Goal: Task Accomplishment & Management: Use online tool/utility

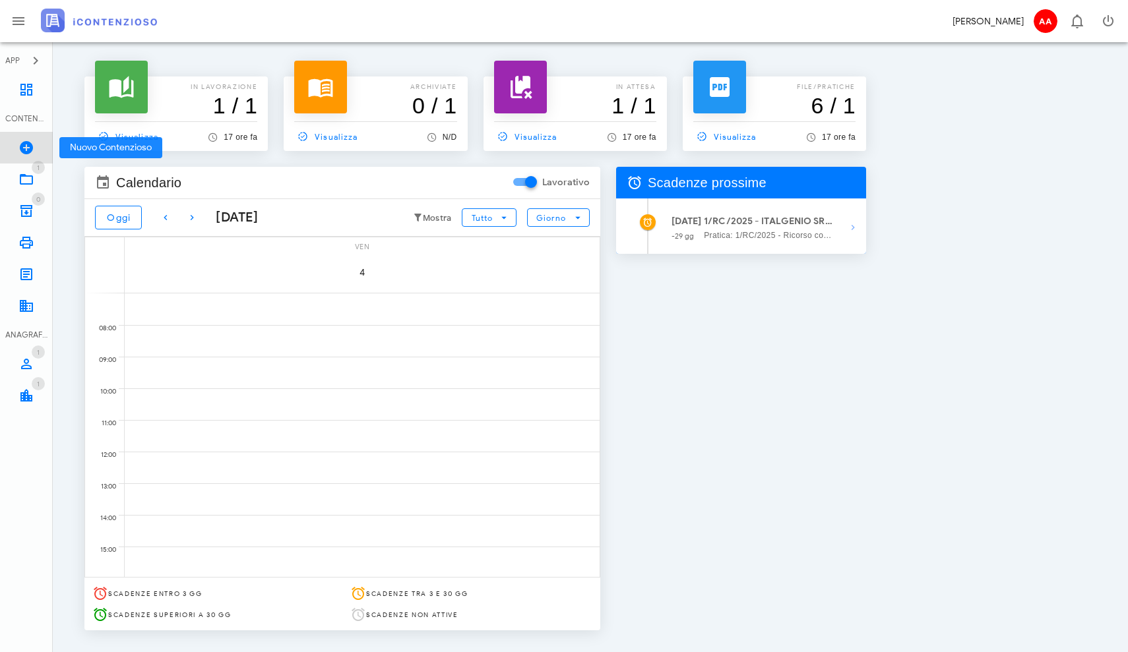
click at [23, 151] on icon at bounding box center [26, 148] width 16 height 16
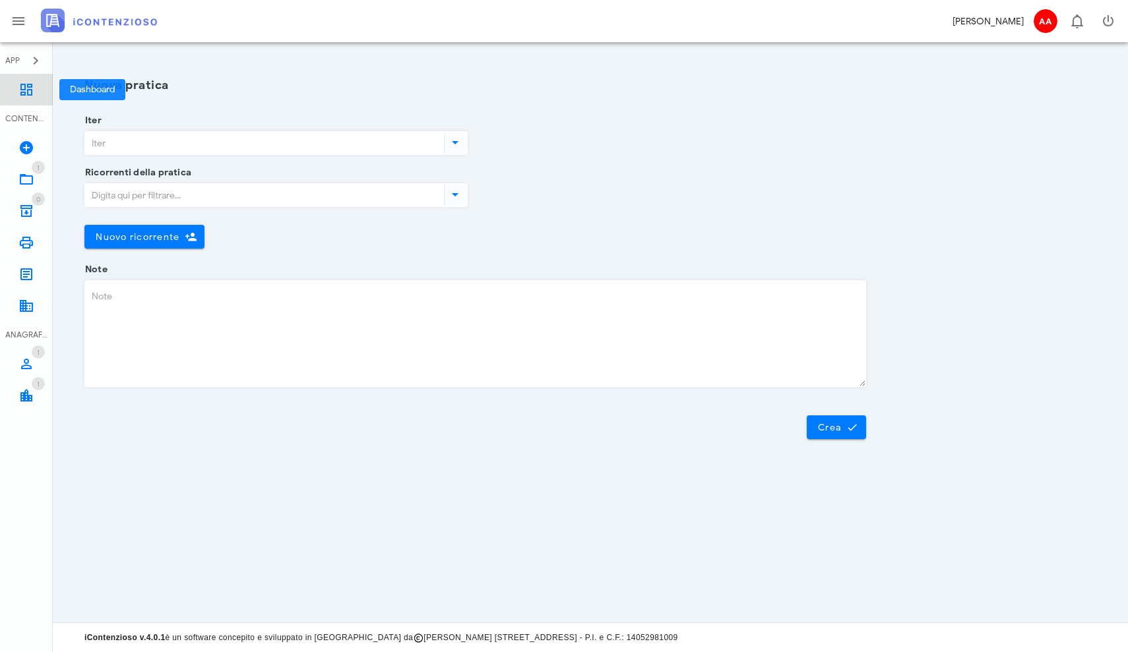
click at [25, 94] on icon at bounding box center [26, 90] width 16 height 16
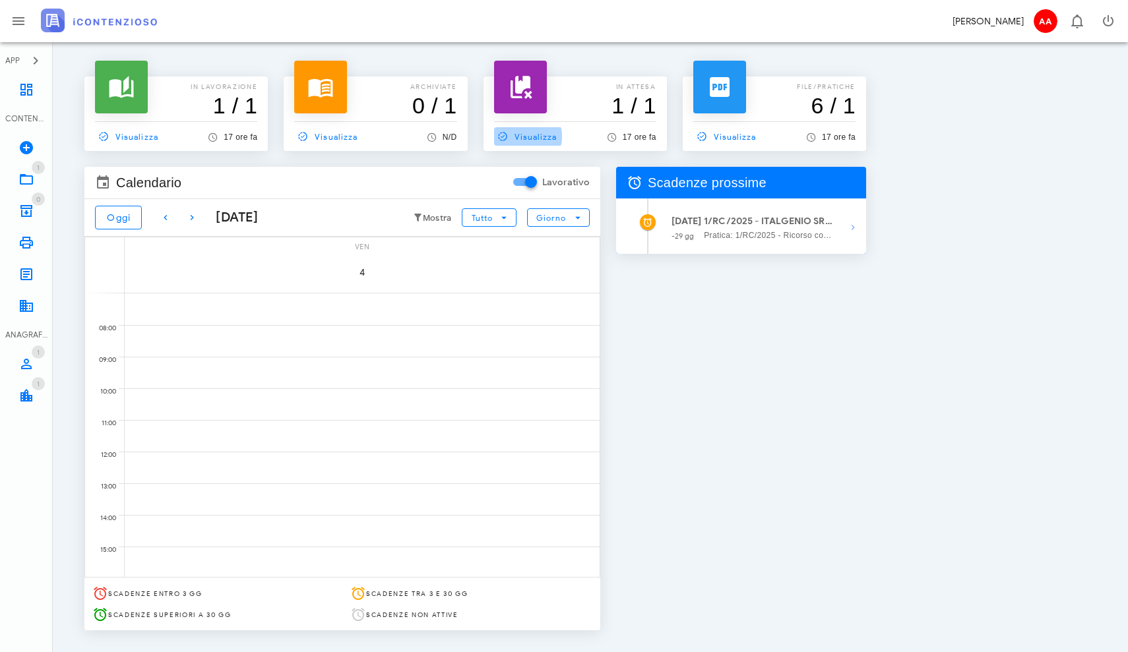
click at [526, 137] on span "Visualizza" at bounding box center [525, 137] width 63 height 12
click at [40, 59] on icon "button" at bounding box center [36, 61] width 16 height 16
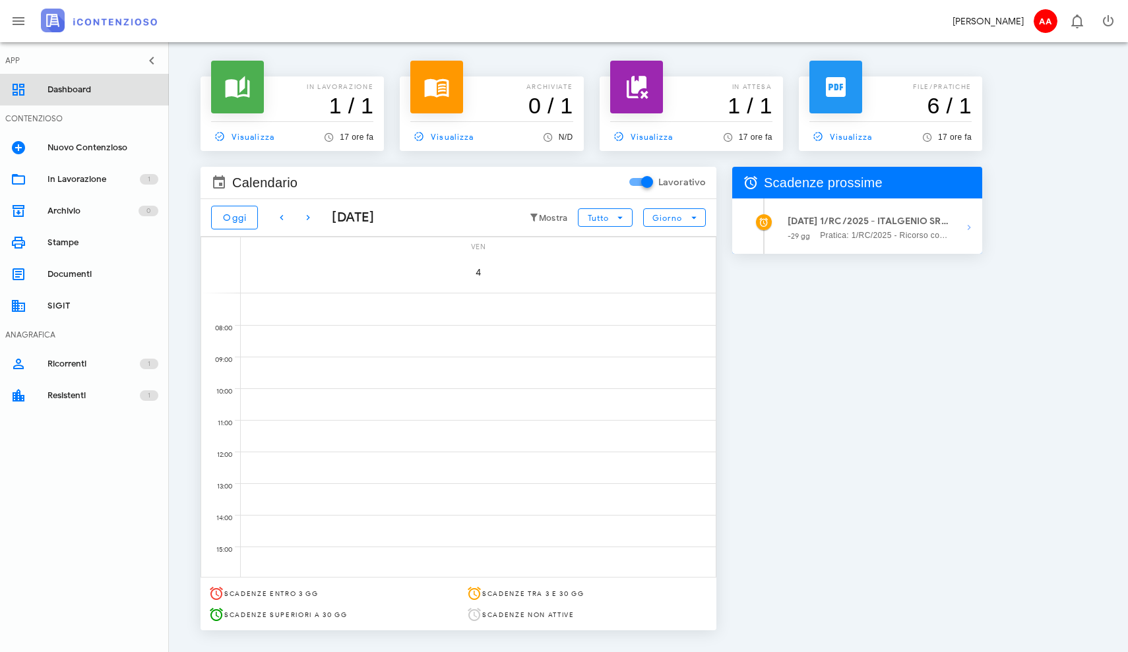
click at [49, 98] on div "Dashboard" at bounding box center [102, 89] width 111 height 21
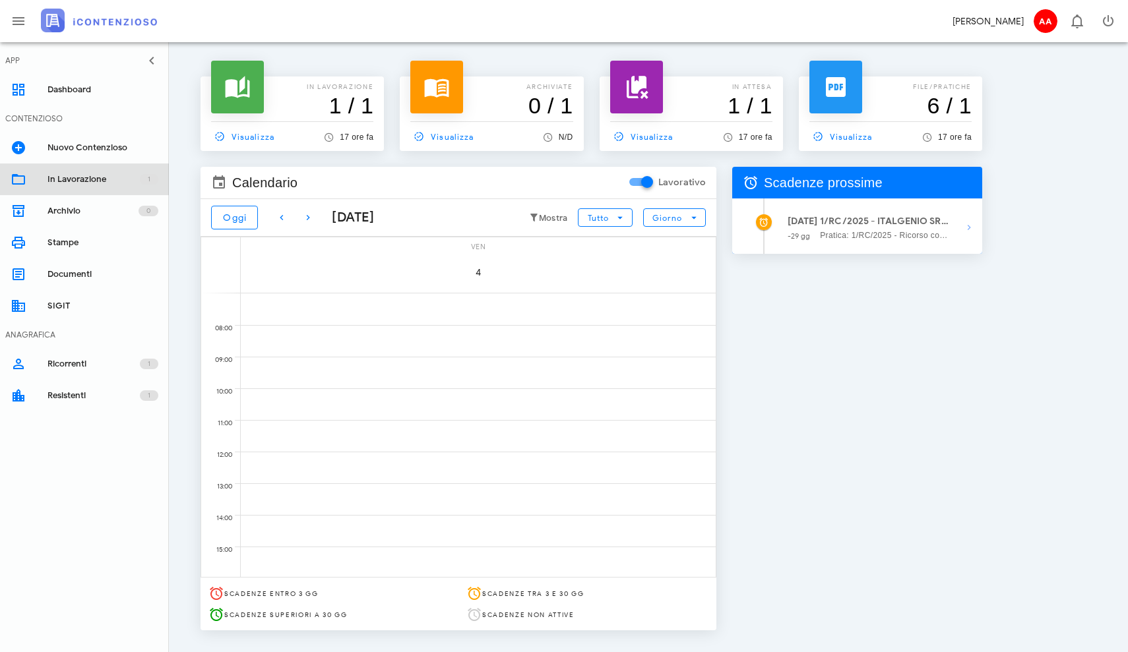
click at [44, 181] on link "In Lavorazione 1" at bounding box center [84, 180] width 169 height 32
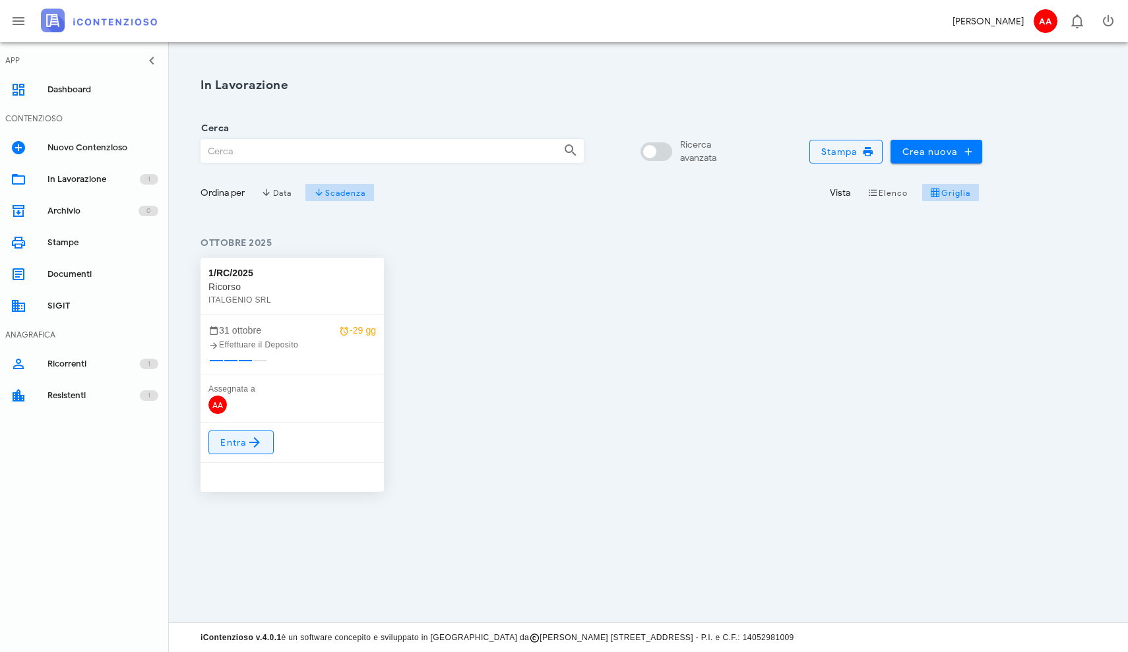
click at [253, 439] on icon at bounding box center [255, 443] width 16 height 16
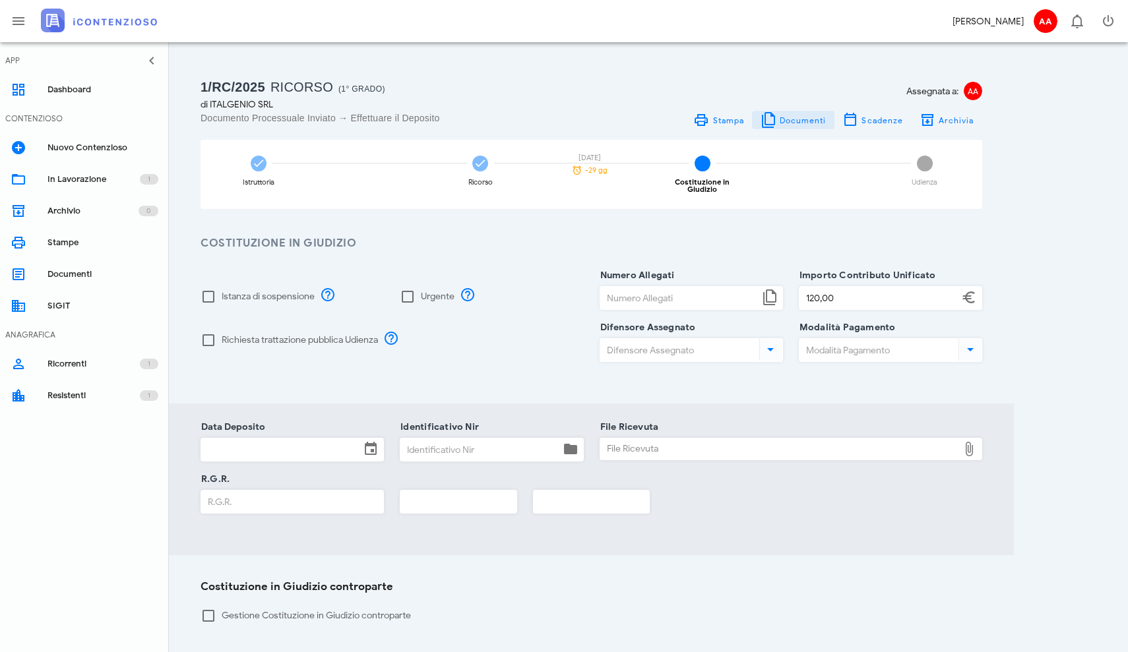
click at [788, 121] on span "Documenti" at bounding box center [802, 120] width 47 height 10
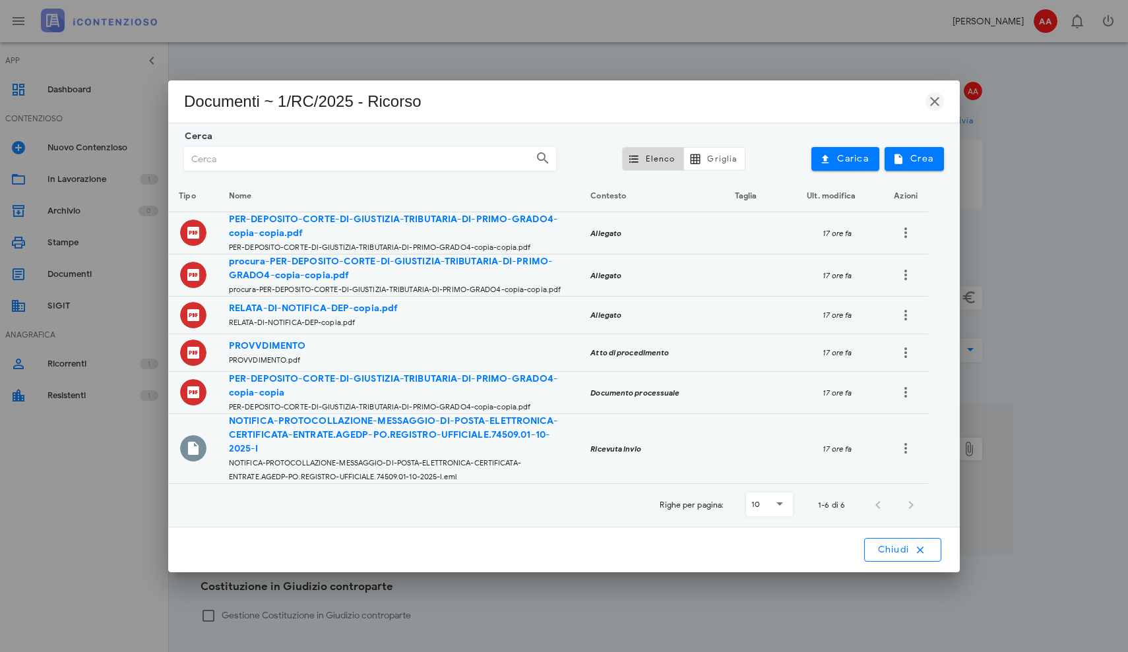
click at [935, 99] on icon "button" at bounding box center [935, 102] width 16 height 16
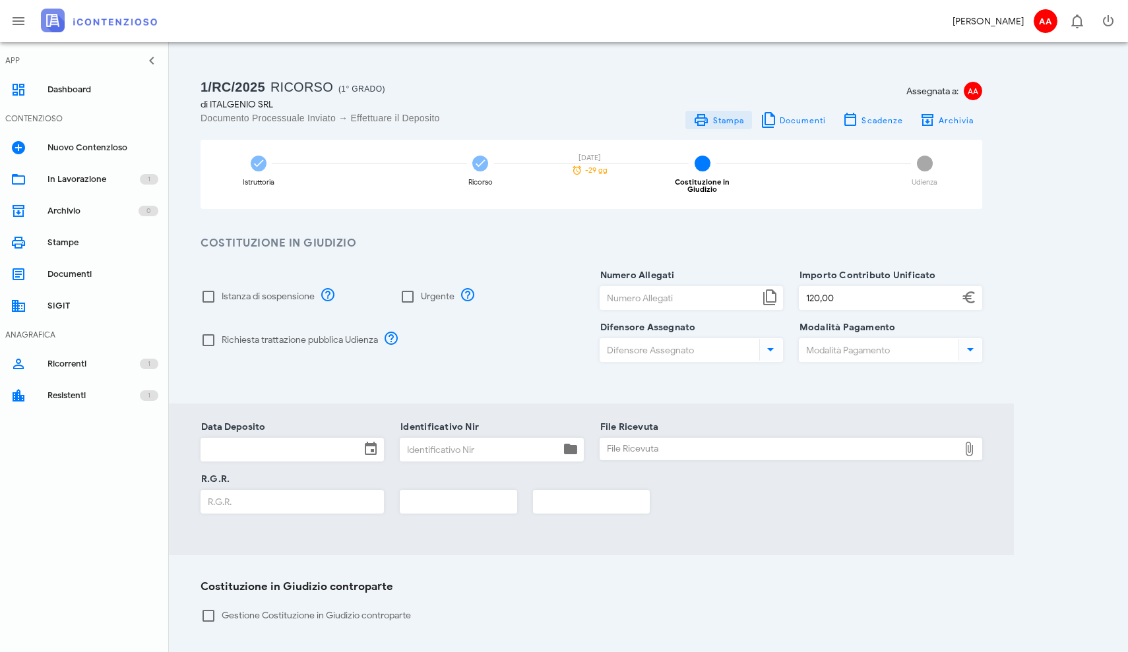
click at [727, 123] on span "Stampa" at bounding box center [728, 120] width 32 height 10
click at [776, 119] on icon "button" at bounding box center [769, 120] width 16 height 16
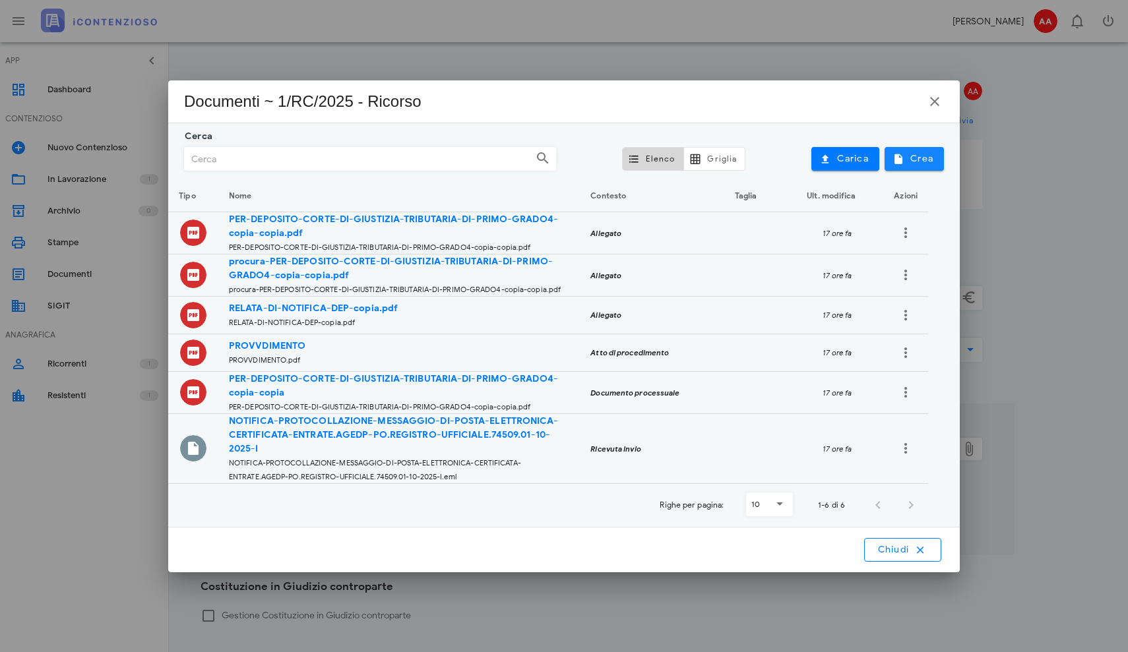
click at [909, 164] on span "Crea" at bounding box center [914, 159] width 38 height 12
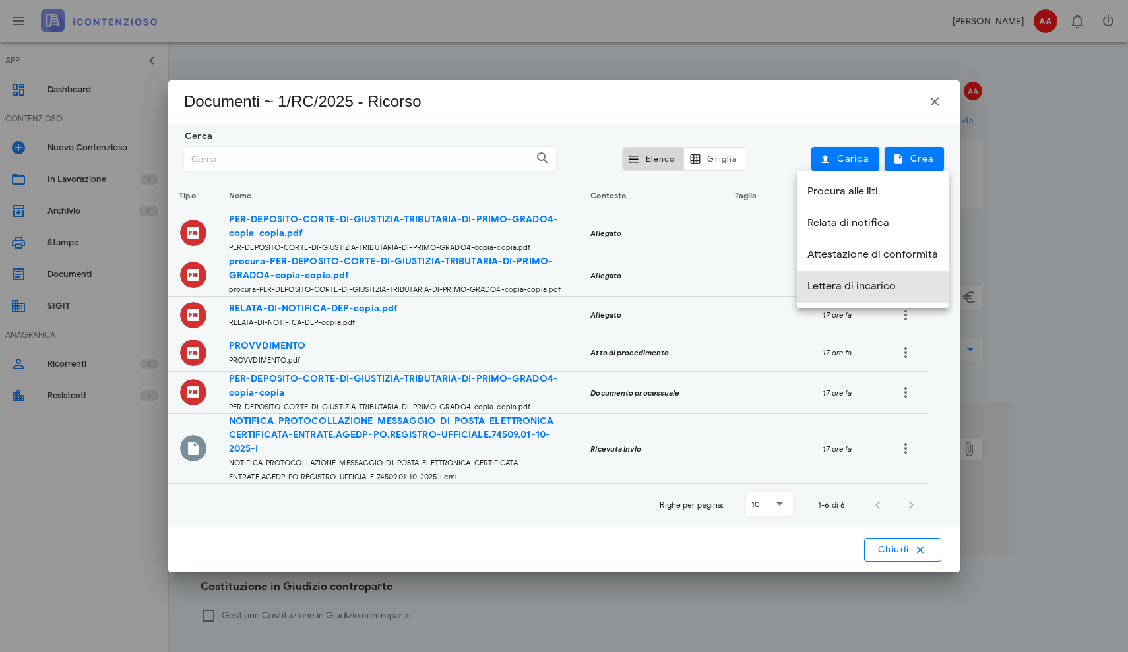
click at [825, 286] on div "Lettera di incarico" at bounding box center [872, 286] width 131 height 13
